Goal: Transaction & Acquisition: Book appointment/travel/reservation

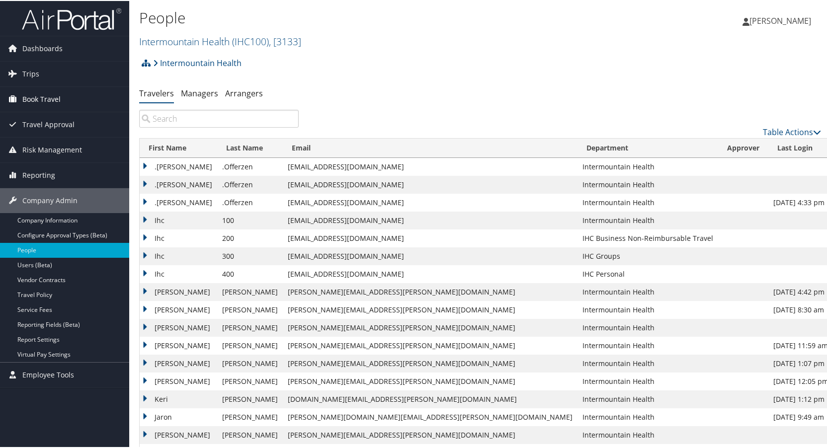
click at [32, 95] on span "Book Travel" at bounding box center [41, 98] width 38 height 25
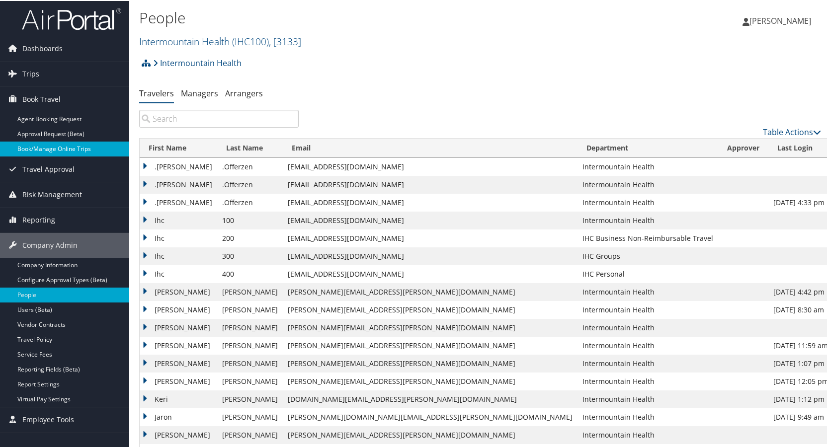
click at [37, 146] on link "Book/Manage Online Trips" at bounding box center [64, 148] width 129 height 15
click at [36, 162] on span "Travel Approval" at bounding box center [48, 168] width 52 height 25
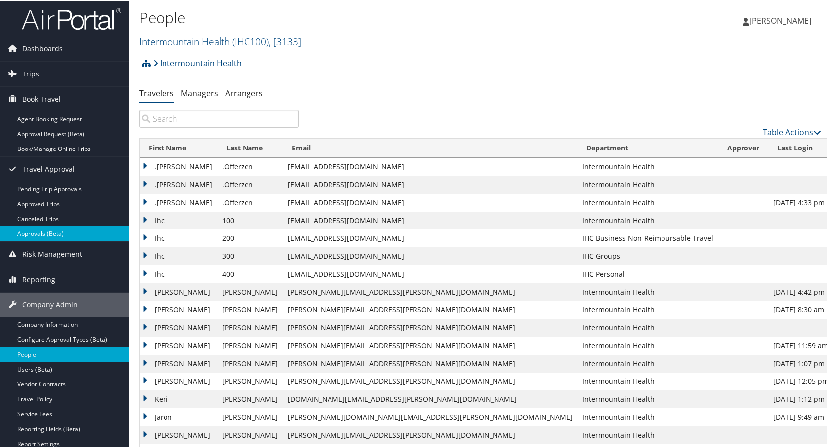
click at [33, 232] on link "Approvals (Beta)" at bounding box center [64, 233] width 129 height 15
